Goal: Task Accomplishment & Management: Manage account settings

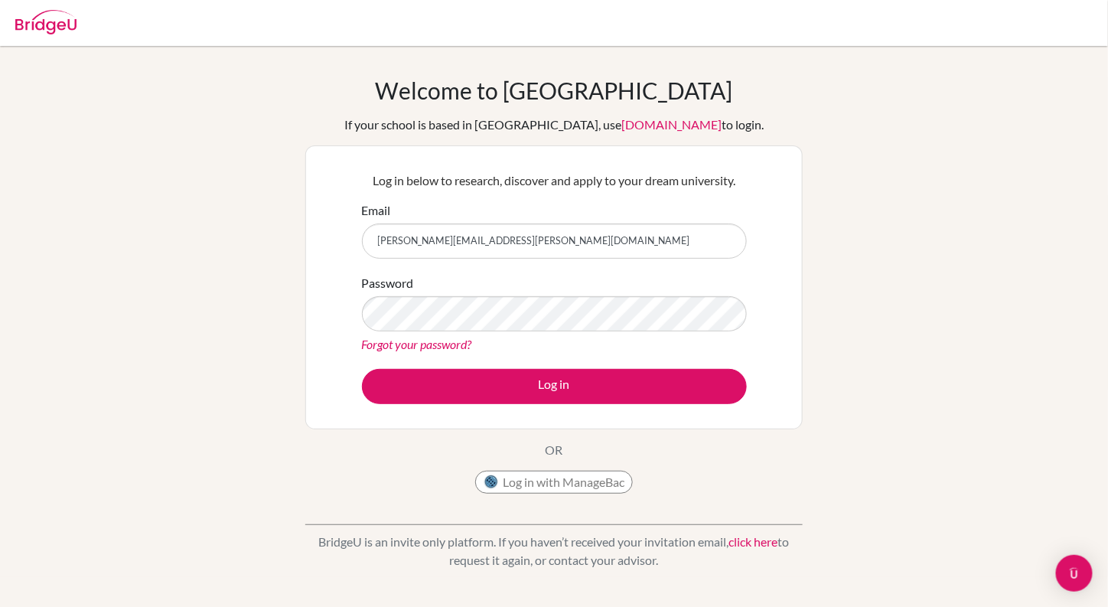
type input "[PERSON_NAME][EMAIL_ADDRESS][PERSON_NAME][DOMAIN_NAME]"
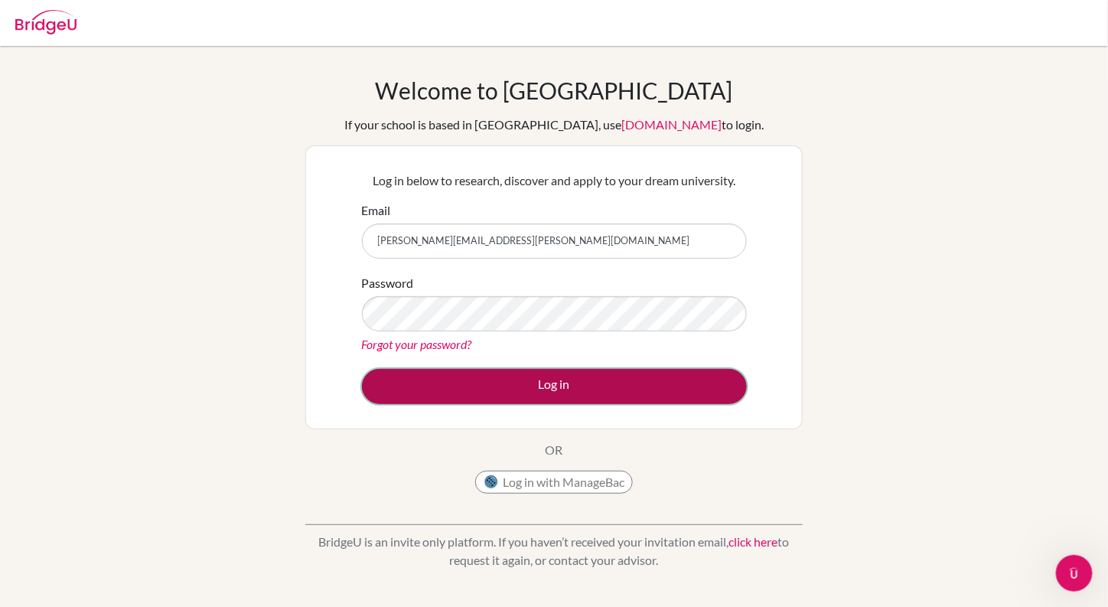
click at [537, 387] on button "Log in" at bounding box center [554, 386] width 385 height 35
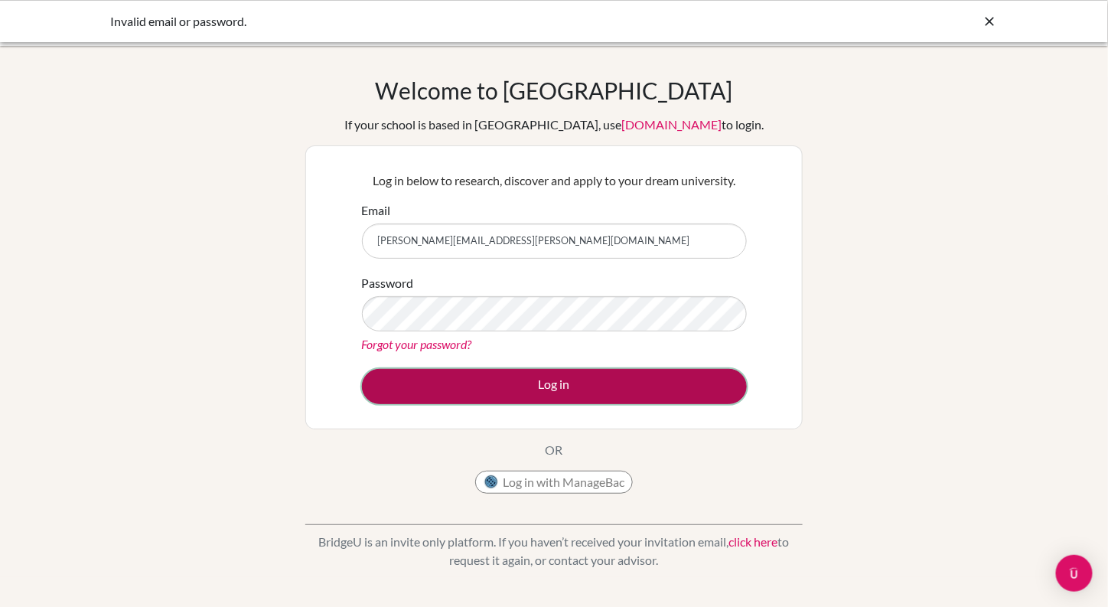
click at [531, 384] on button "Log in" at bounding box center [554, 386] width 385 height 35
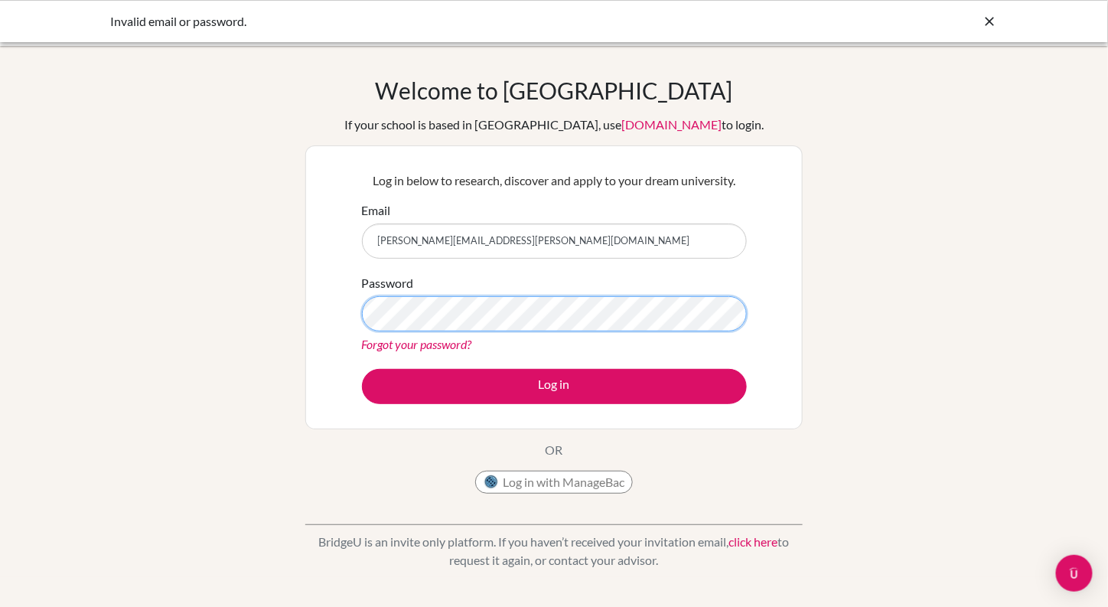
click at [362, 369] on button "Log in" at bounding box center [554, 386] width 385 height 35
click at [447, 347] on link "Forgot your password?" at bounding box center [417, 344] width 110 height 15
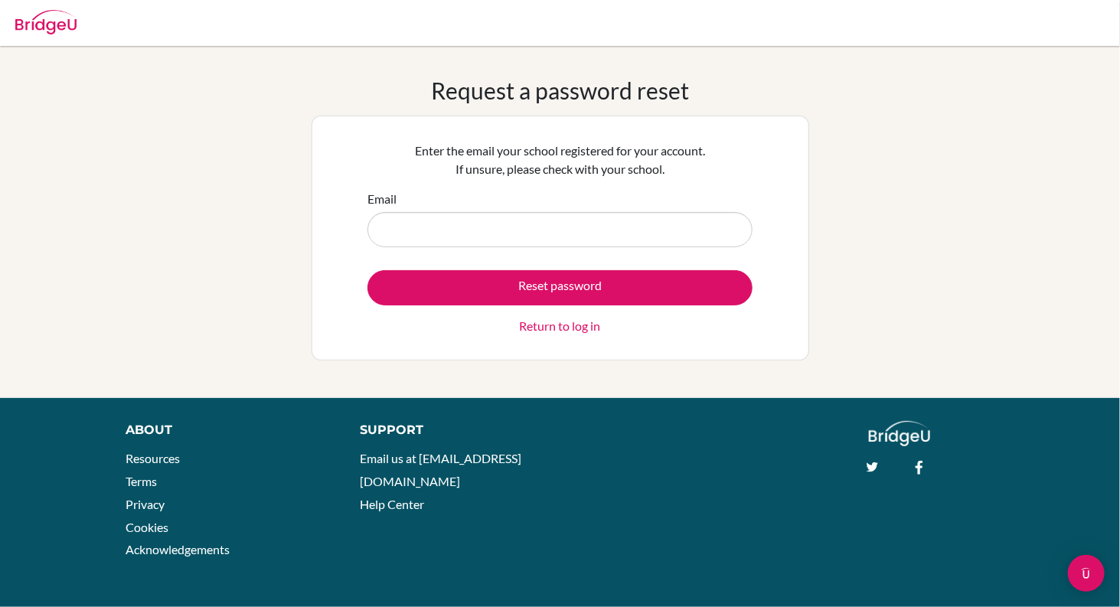
click at [469, 241] on input "Email" at bounding box center [559, 229] width 385 height 35
type input "[PERSON_NAME][EMAIL_ADDRESS][PERSON_NAME][DOMAIN_NAME]"
click at [367, 270] on button "Reset password" at bounding box center [559, 287] width 385 height 35
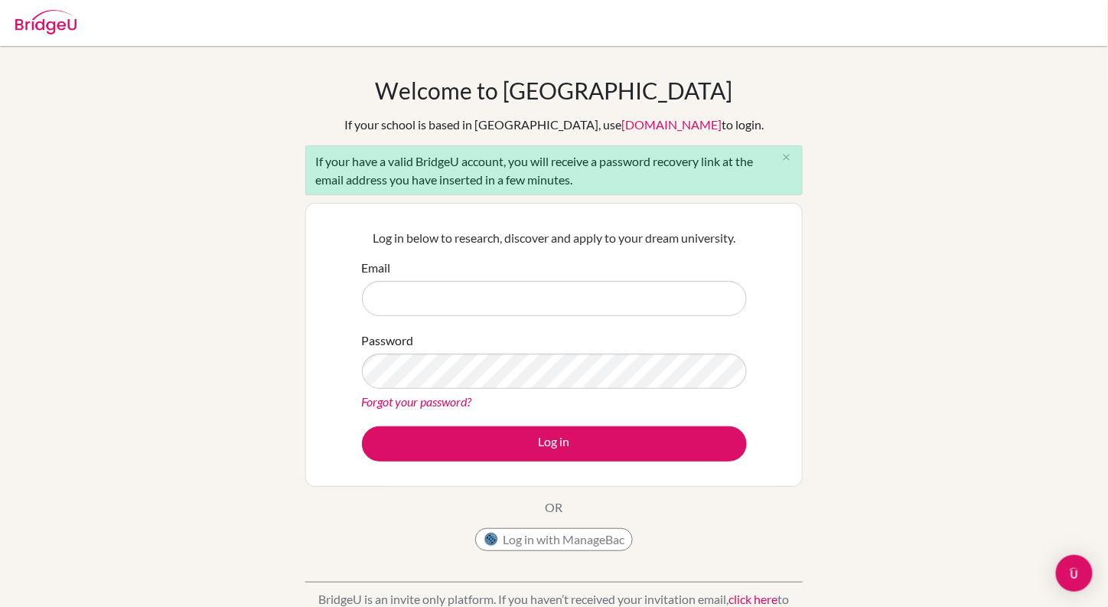
click at [482, 306] on input "Email" at bounding box center [554, 298] width 385 height 35
type input "[PERSON_NAME][EMAIL_ADDRESS][PERSON_NAME][DOMAIN_NAME]"
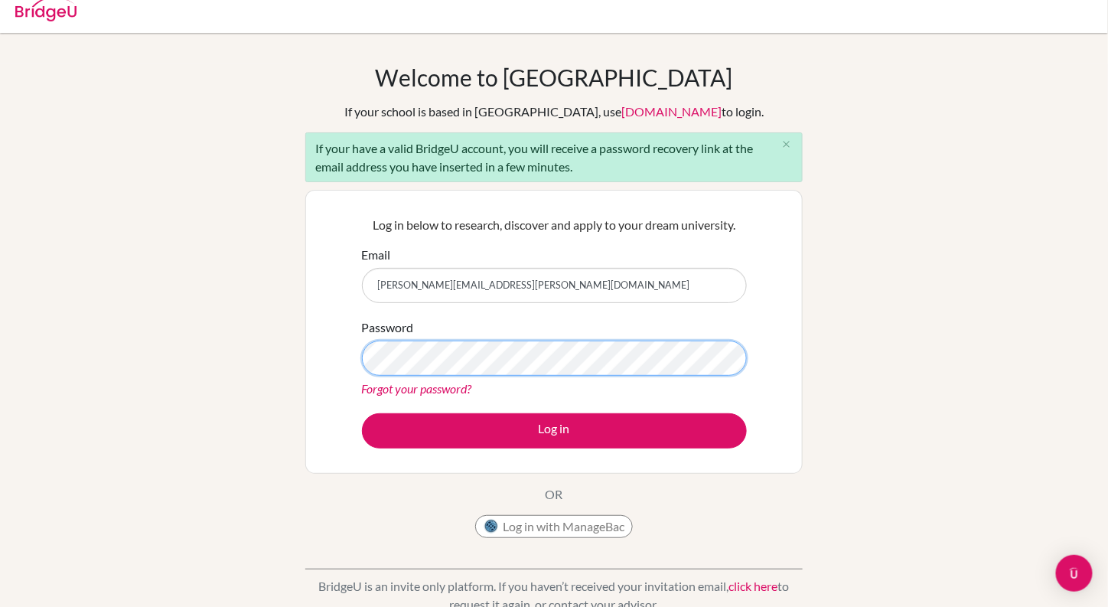
scroll to position [12, 0]
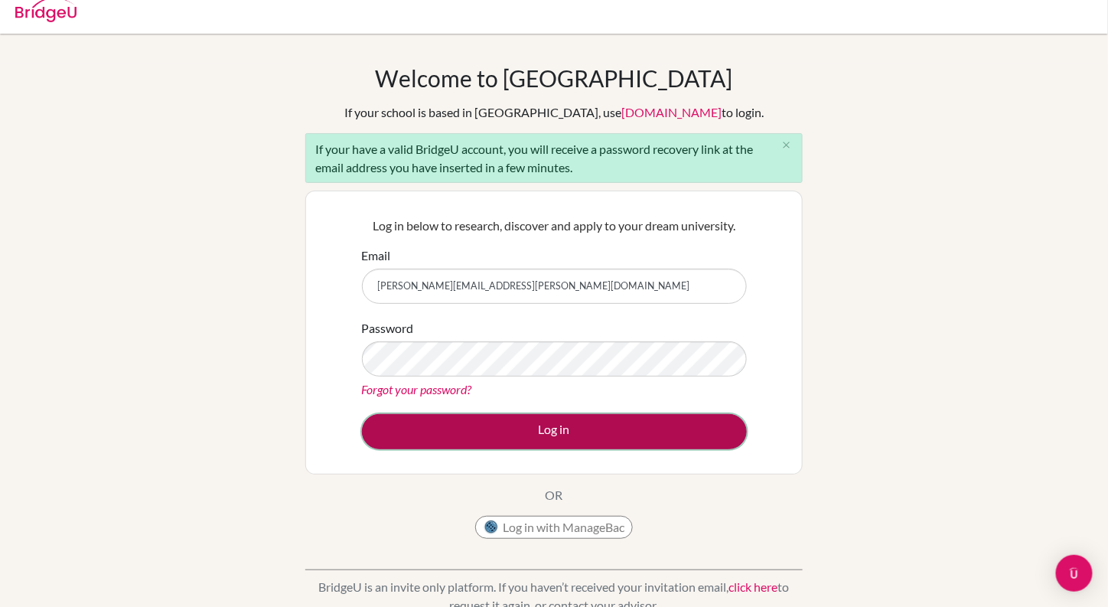
click at [581, 442] on button "Log in" at bounding box center [554, 431] width 385 height 35
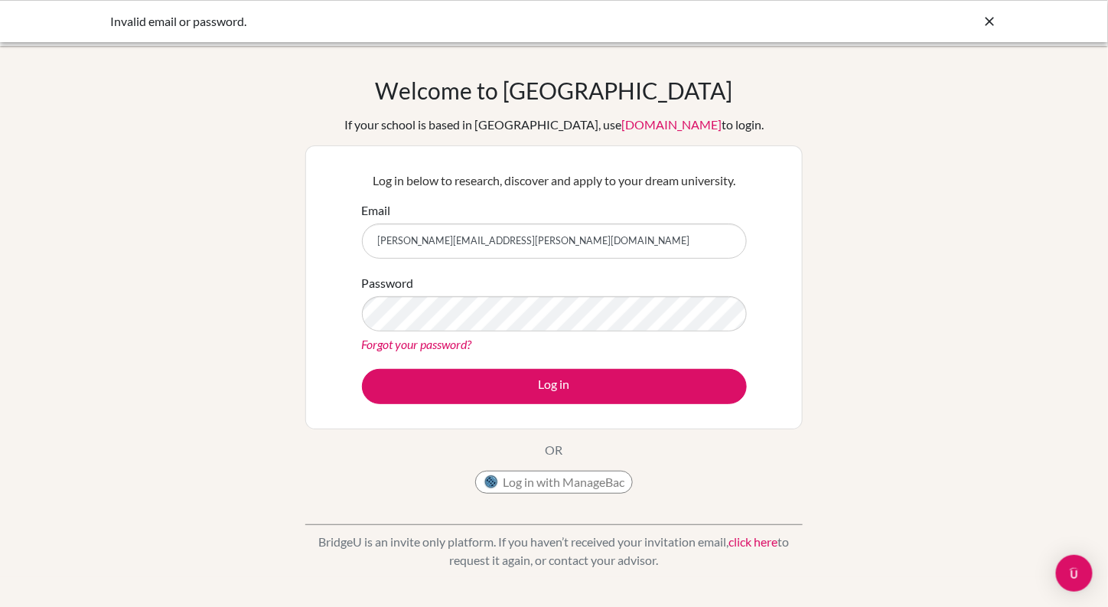
click at [442, 343] on link "Forgot your password?" at bounding box center [417, 344] width 110 height 15
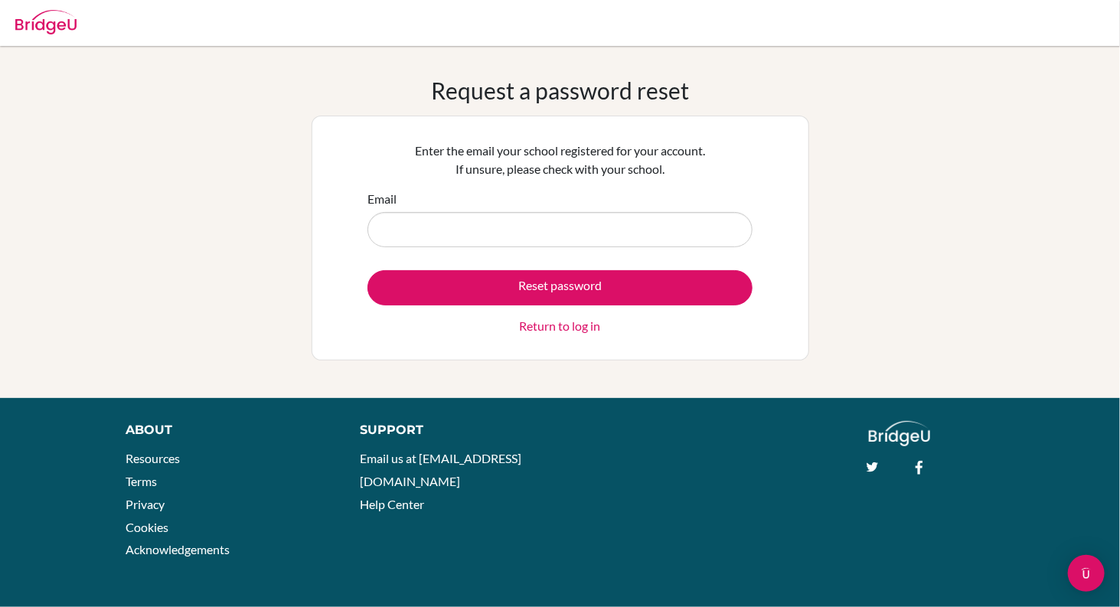
drag, startPoint x: 0, startPoint y: 0, endPoint x: 479, endPoint y: 233, distance: 532.7
click at [479, 233] on input "Email" at bounding box center [559, 229] width 385 height 35
type input "[PERSON_NAME][EMAIL_ADDRESS][PERSON_NAME][DOMAIN_NAME]"
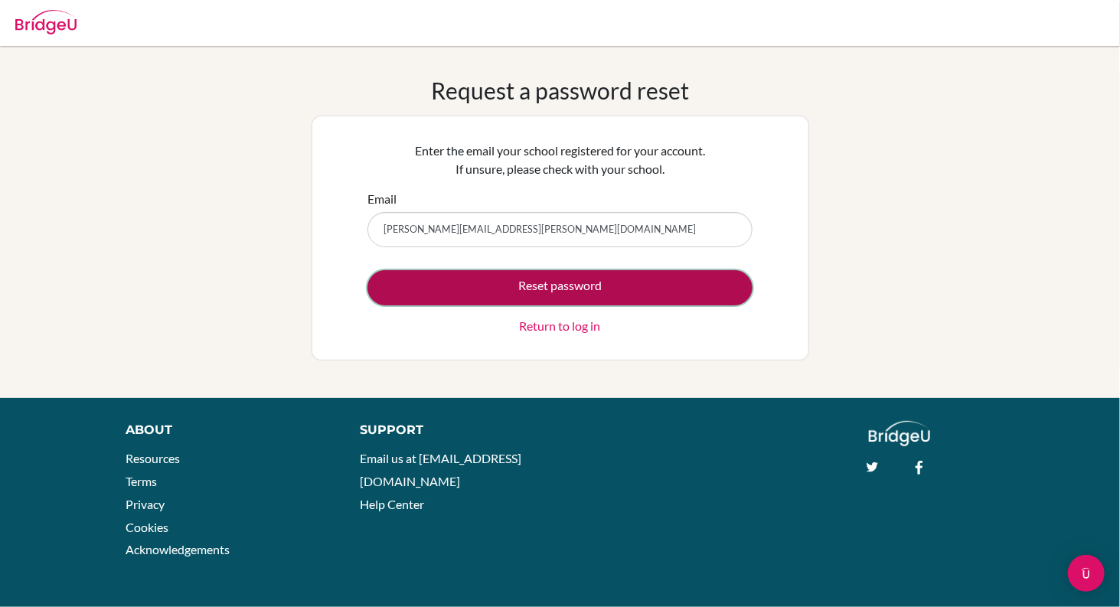
click at [632, 287] on button "Reset password" at bounding box center [559, 287] width 385 height 35
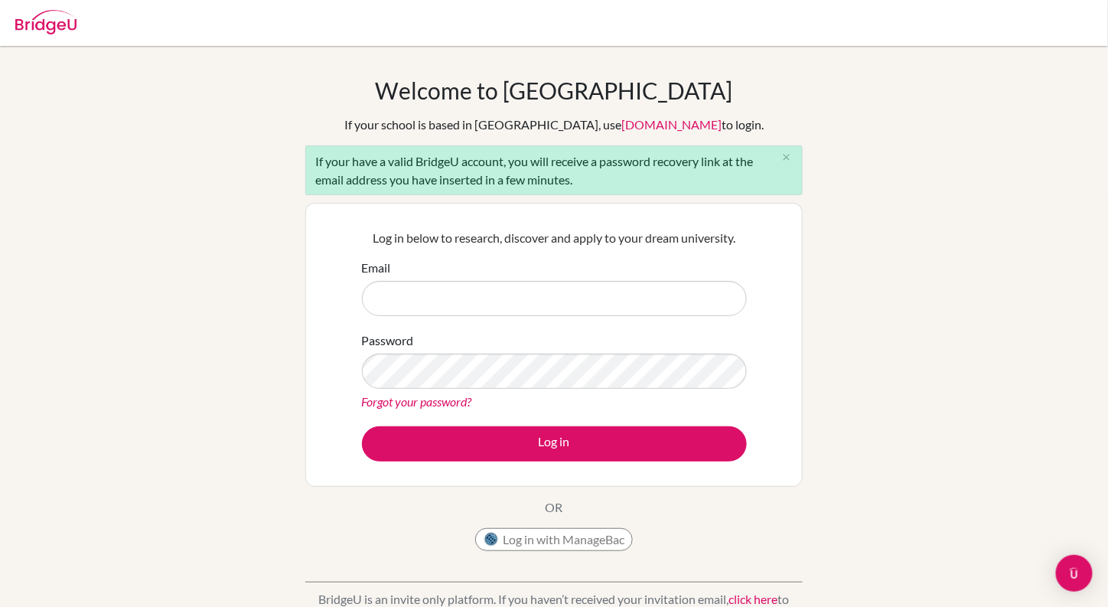
click at [546, 309] on input "Email" at bounding box center [554, 298] width 385 height 35
type input "[PERSON_NAME][EMAIL_ADDRESS][PERSON_NAME][DOMAIN_NAME]"
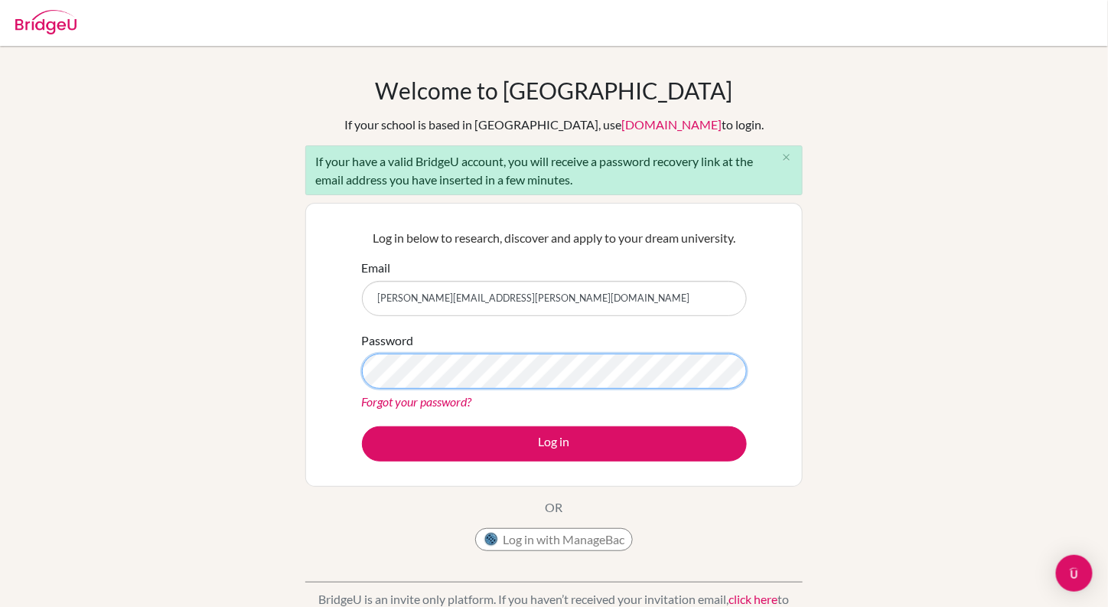
click at [362, 426] on button "Log in" at bounding box center [554, 443] width 385 height 35
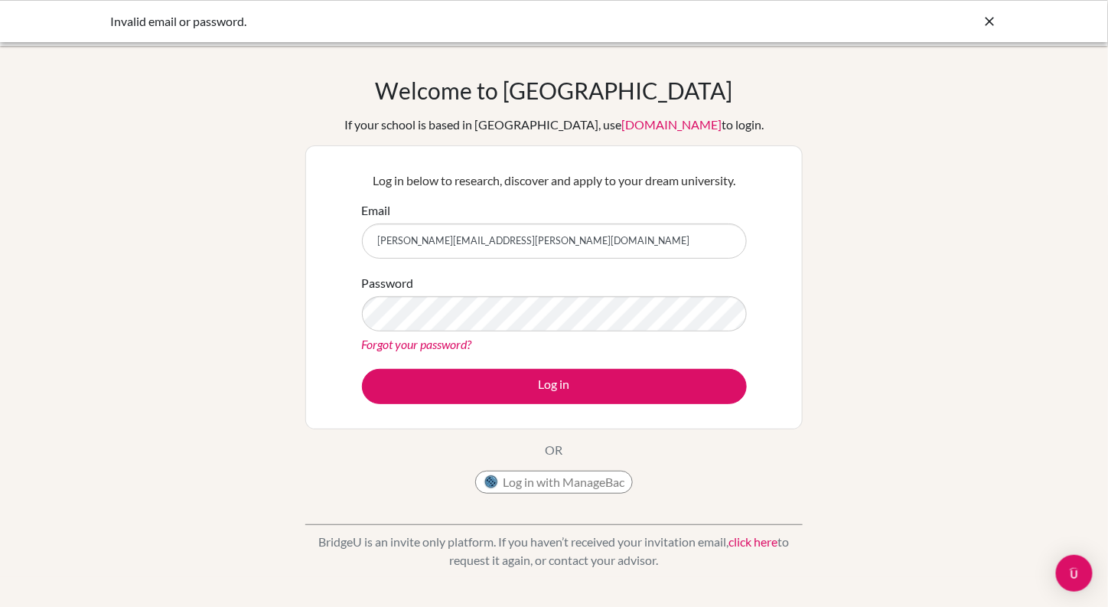
click at [451, 343] on link "Forgot your password?" at bounding box center [417, 344] width 110 height 15
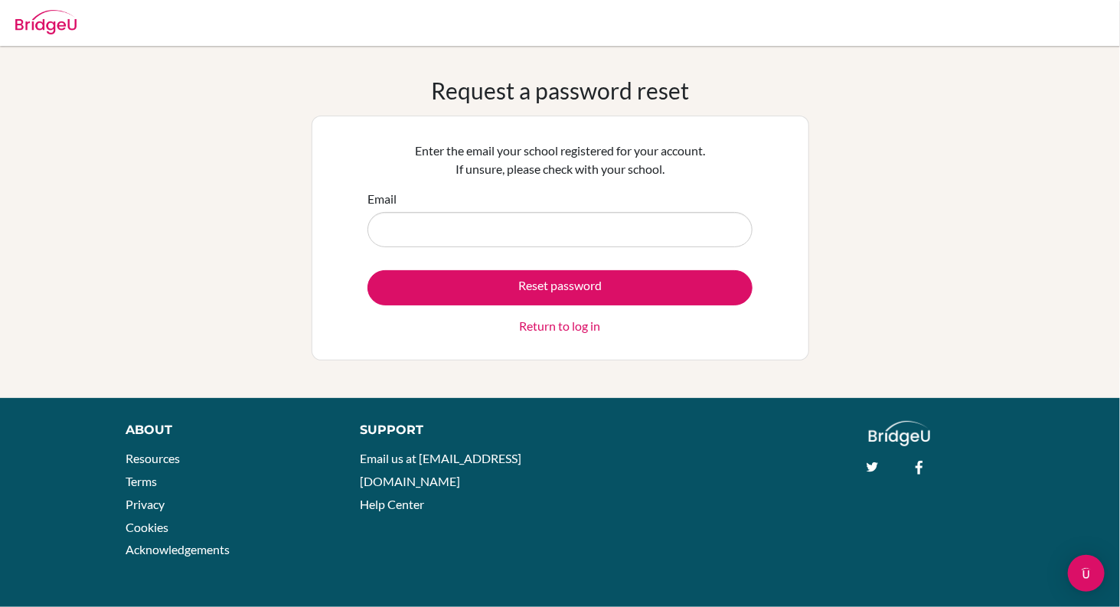
click at [498, 242] on input "Email" at bounding box center [559, 229] width 385 height 35
type input "[PERSON_NAME][EMAIL_ADDRESS][PERSON_NAME][DOMAIN_NAME]"
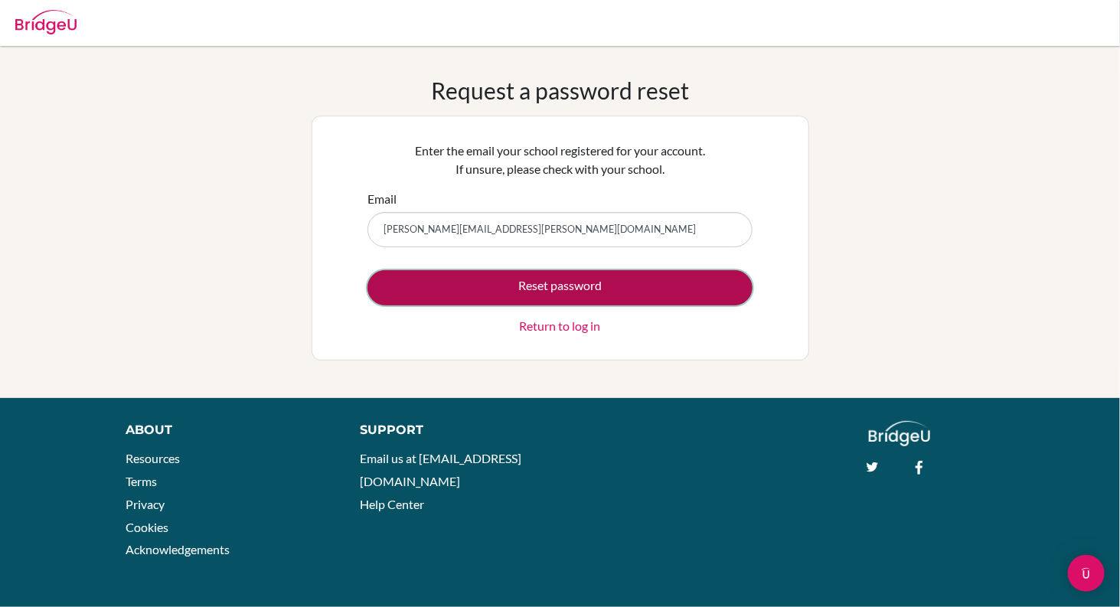
click at [602, 297] on button "Reset password" at bounding box center [559, 287] width 385 height 35
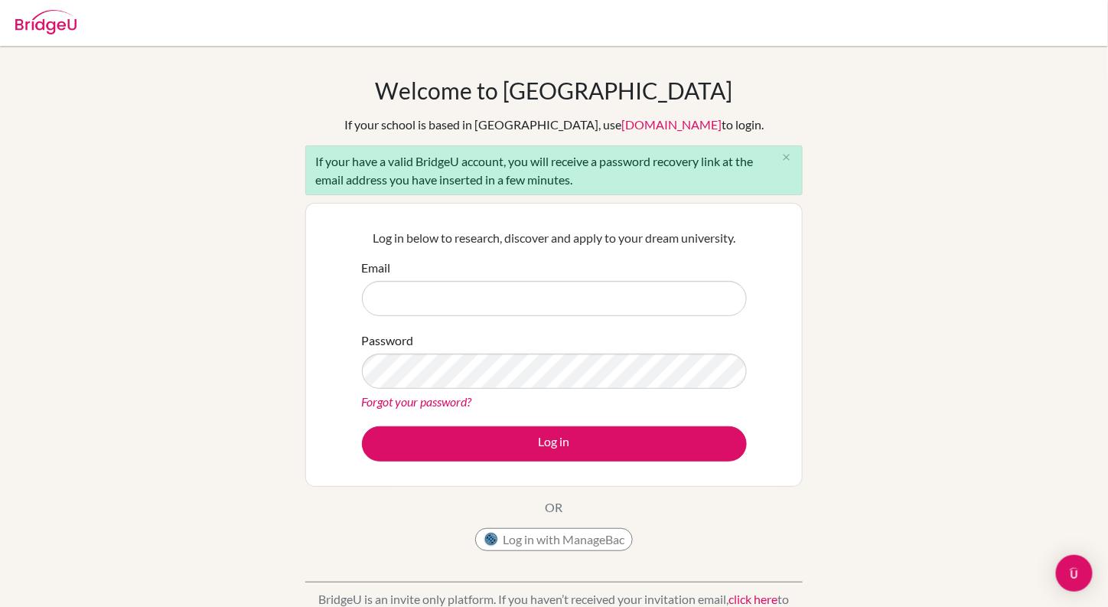
click at [434, 396] on link "Forgot your password?" at bounding box center [417, 401] width 110 height 15
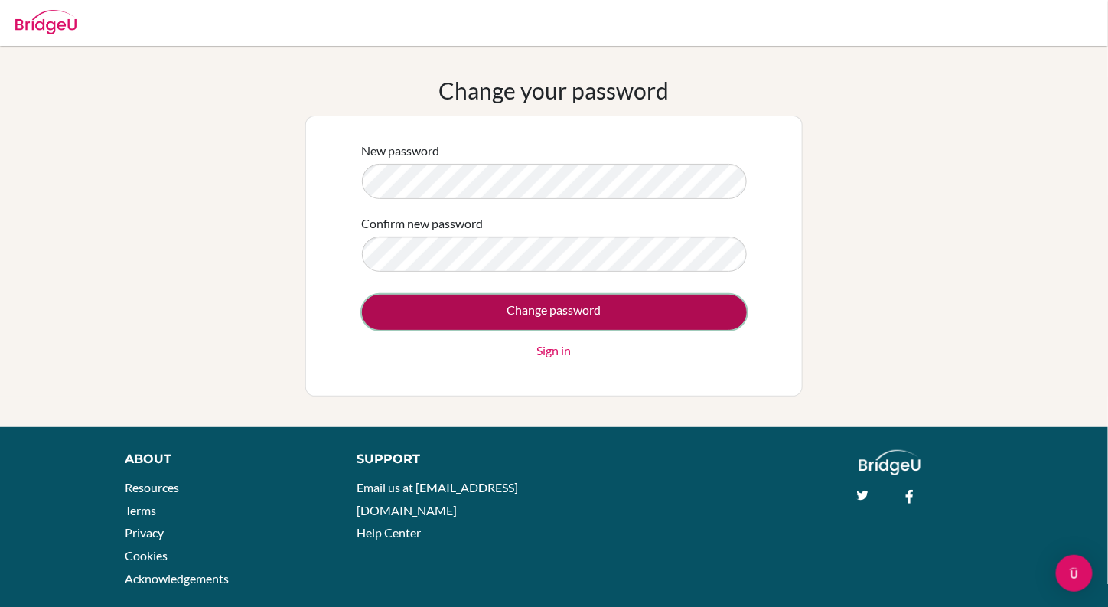
click at [565, 301] on input "Change password" at bounding box center [554, 312] width 385 height 35
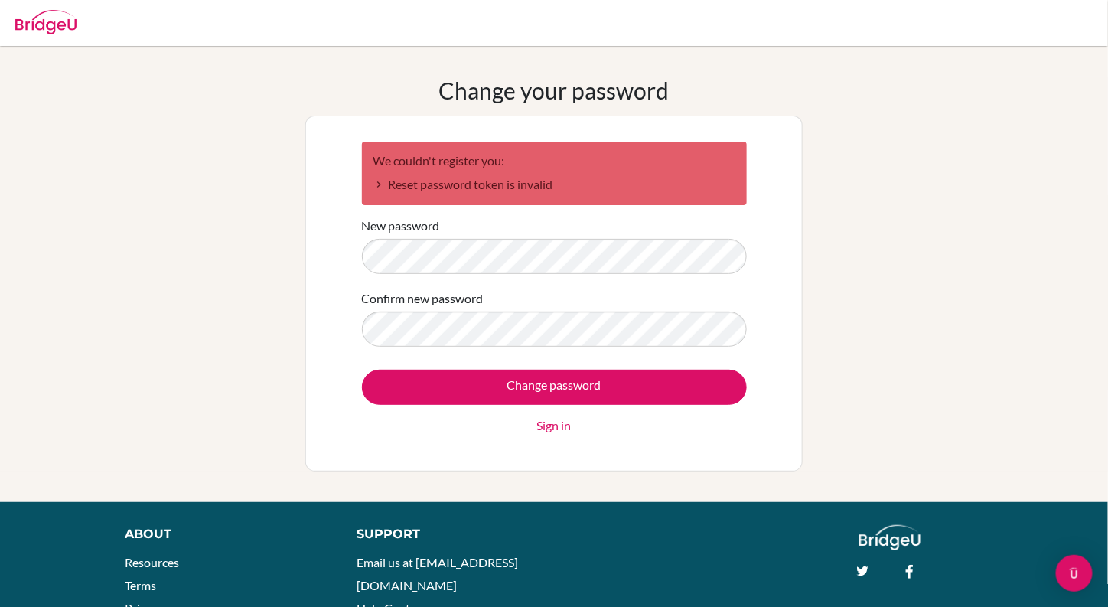
click at [439, 150] on div "We couldn't register you: Reset password token is invalid" at bounding box center [554, 174] width 385 height 64
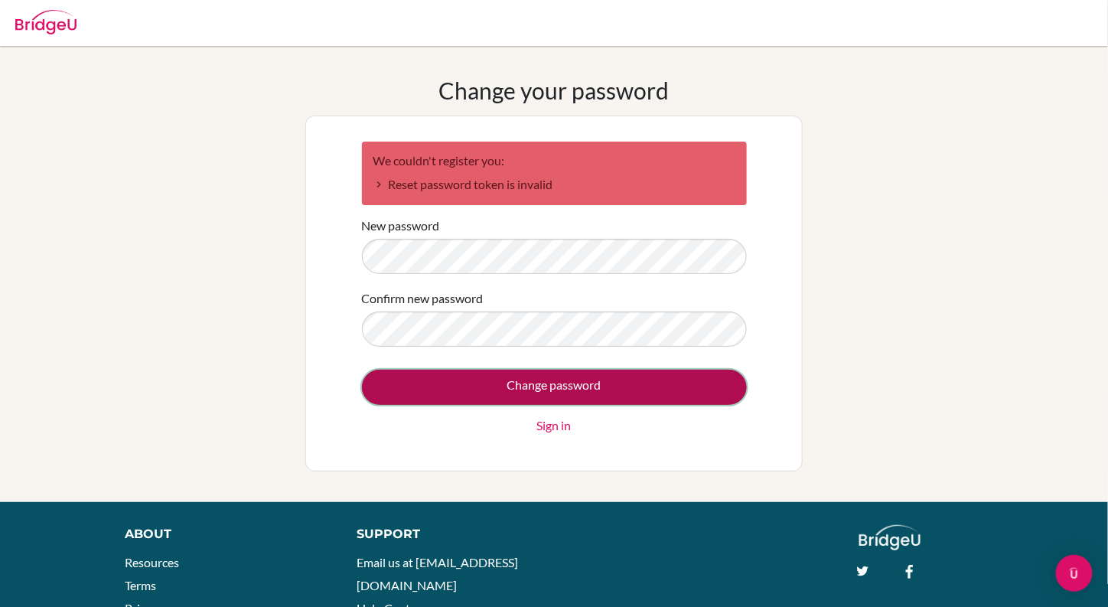
click at [518, 391] on input "Change password" at bounding box center [554, 387] width 385 height 35
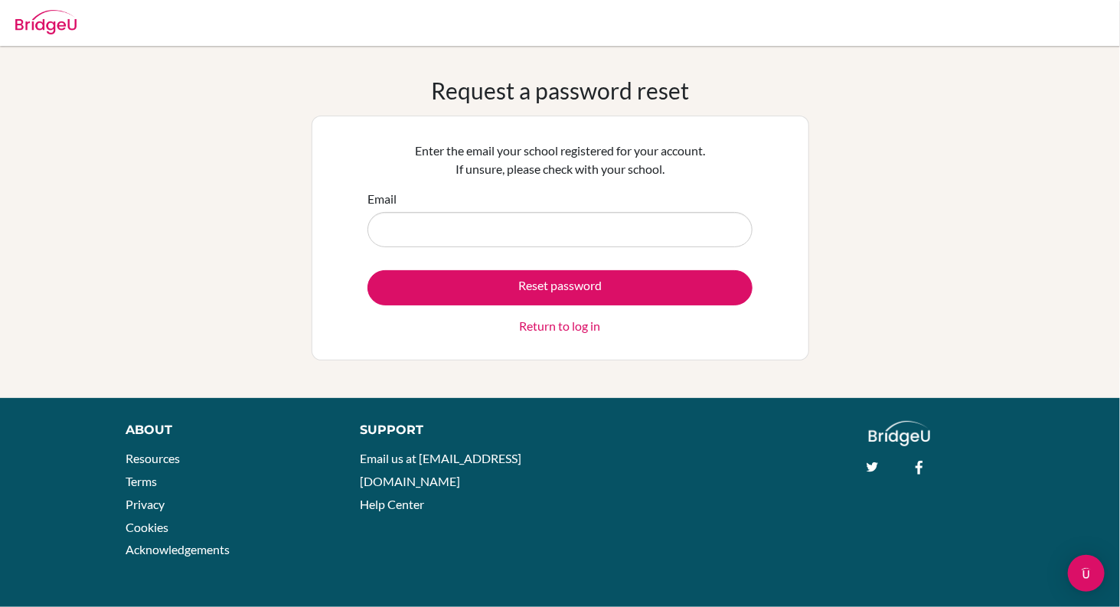
click at [629, 228] on input "Email" at bounding box center [559, 229] width 385 height 35
type input "jeff.ruan@ecaspain.com"
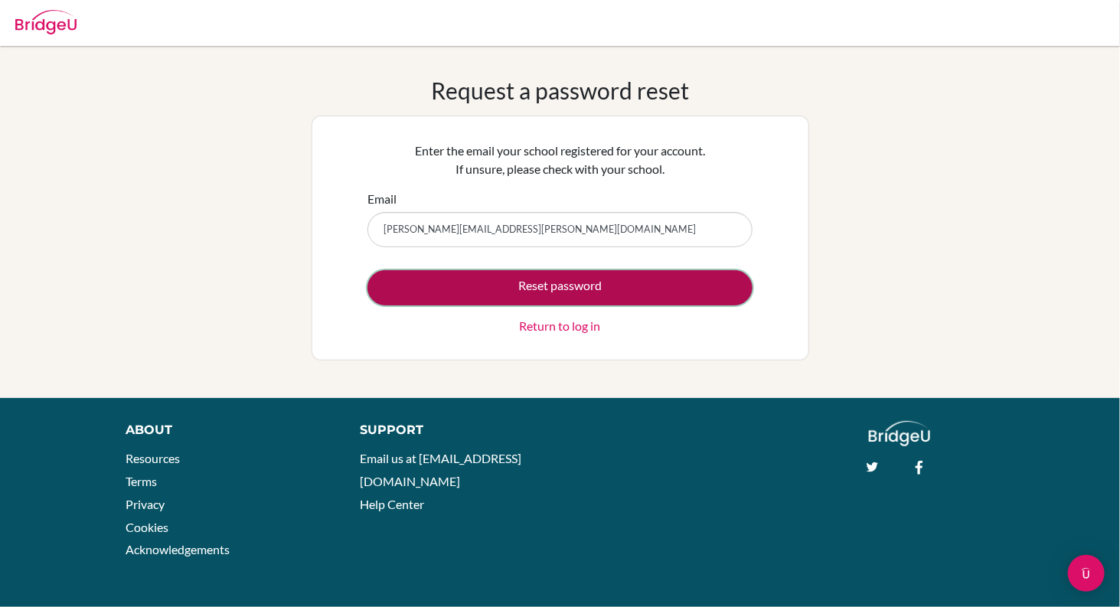
click at [569, 289] on button "Reset password" at bounding box center [559, 287] width 385 height 35
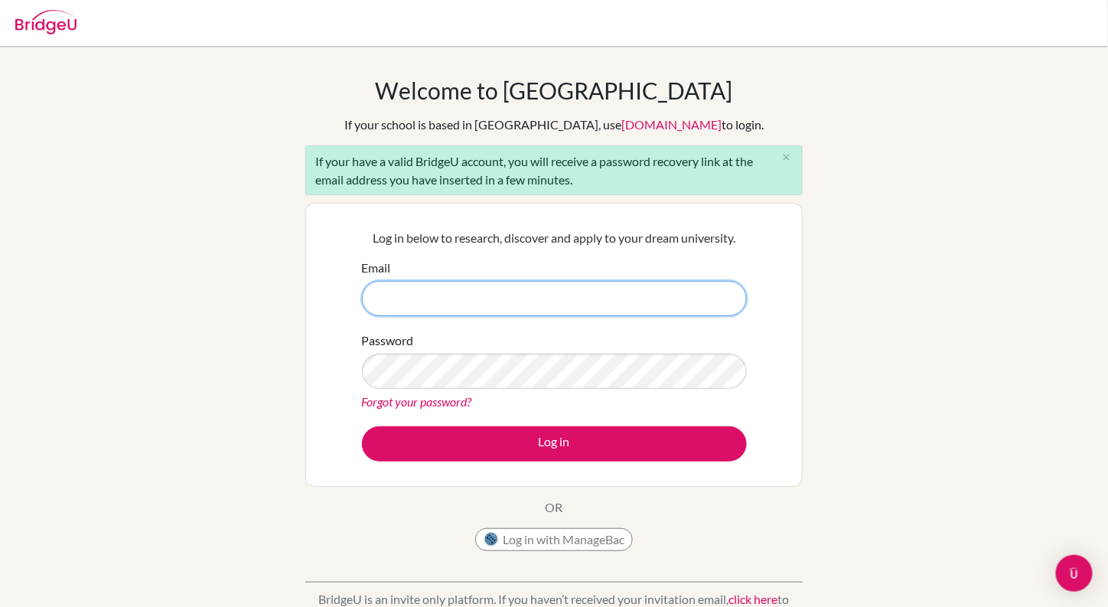
click at [455, 286] on input "Email" at bounding box center [554, 298] width 385 height 35
click at [455, 288] on input "Email" at bounding box center [554, 298] width 385 height 35
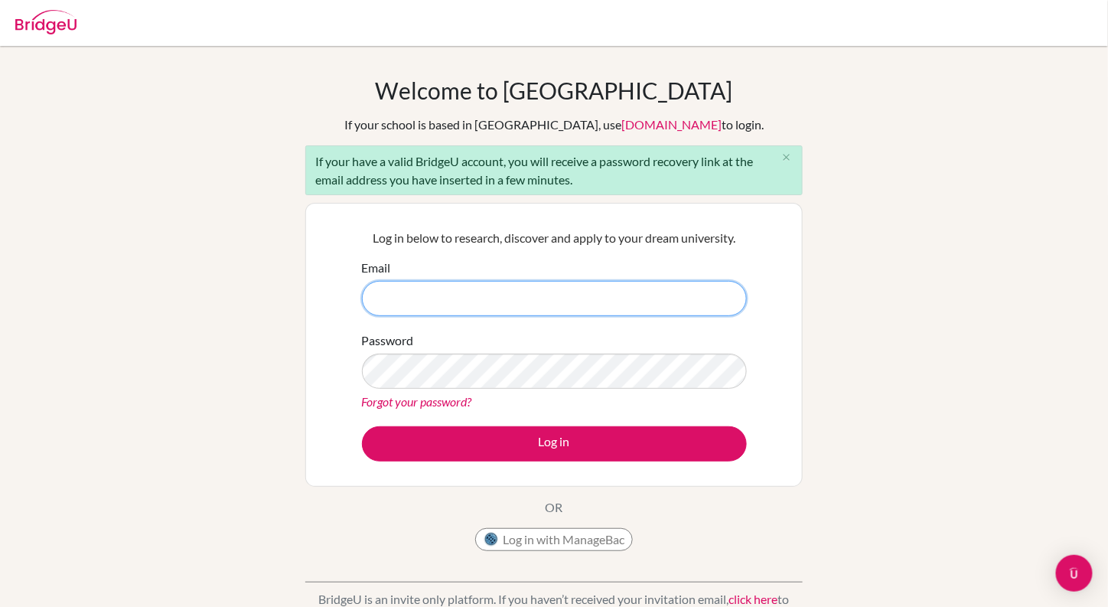
click at [455, 288] on input "Email" at bounding box center [554, 298] width 385 height 35
click at [457, 303] on input "Email" at bounding box center [554, 298] width 385 height 35
type input "jeff.ruan@ecaspain.com"
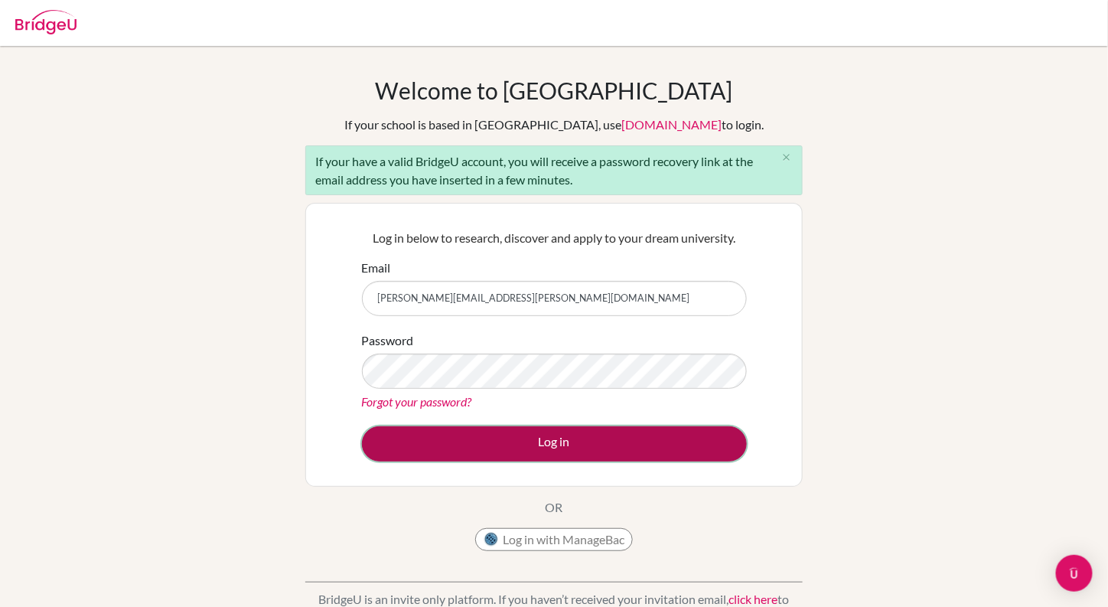
click at [535, 442] on button "Log in" at bounding box center [554, 443] width 385 height 35
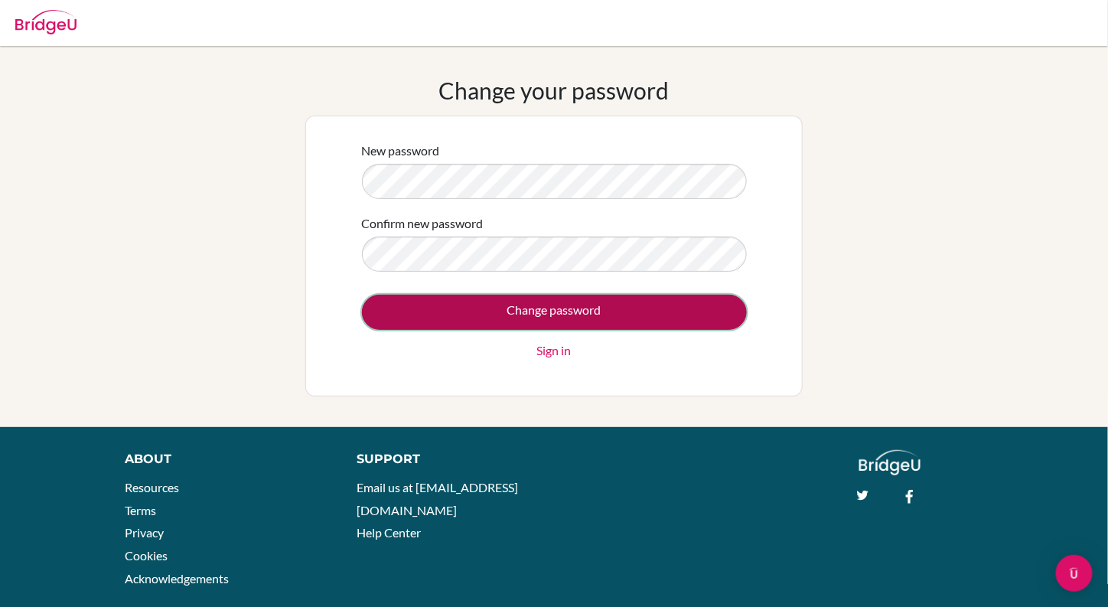
click at [650, 303] on input "Change password" at bounding box center [554, 312] width 385 height 35
